Goal: Transaction & Acquisition: Purchase product/service

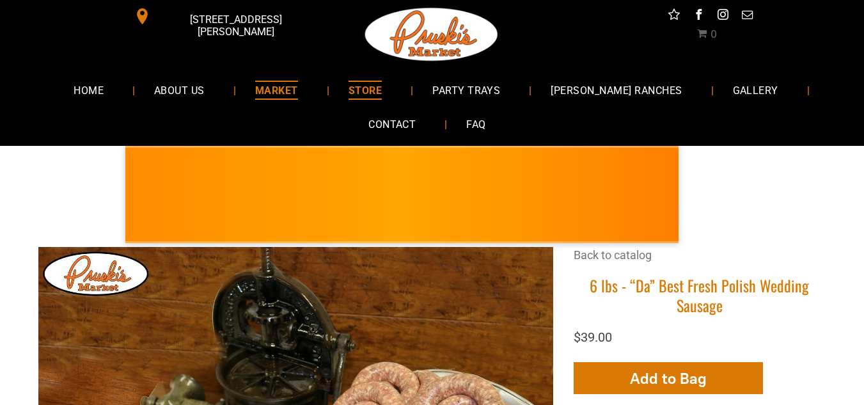
click at [298, 90] on span "MARKET" at bounding box center [276, 90] width 43 height 19
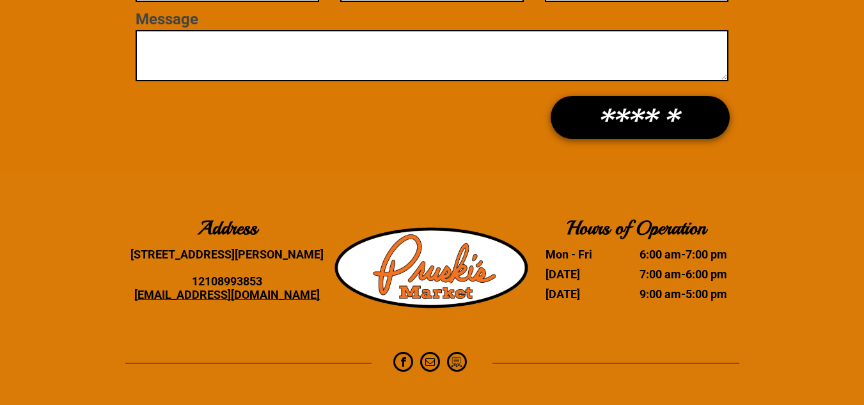
scroll to position [3778, 0]
